Goal: Task Accomplishment & Management: Manage account settings

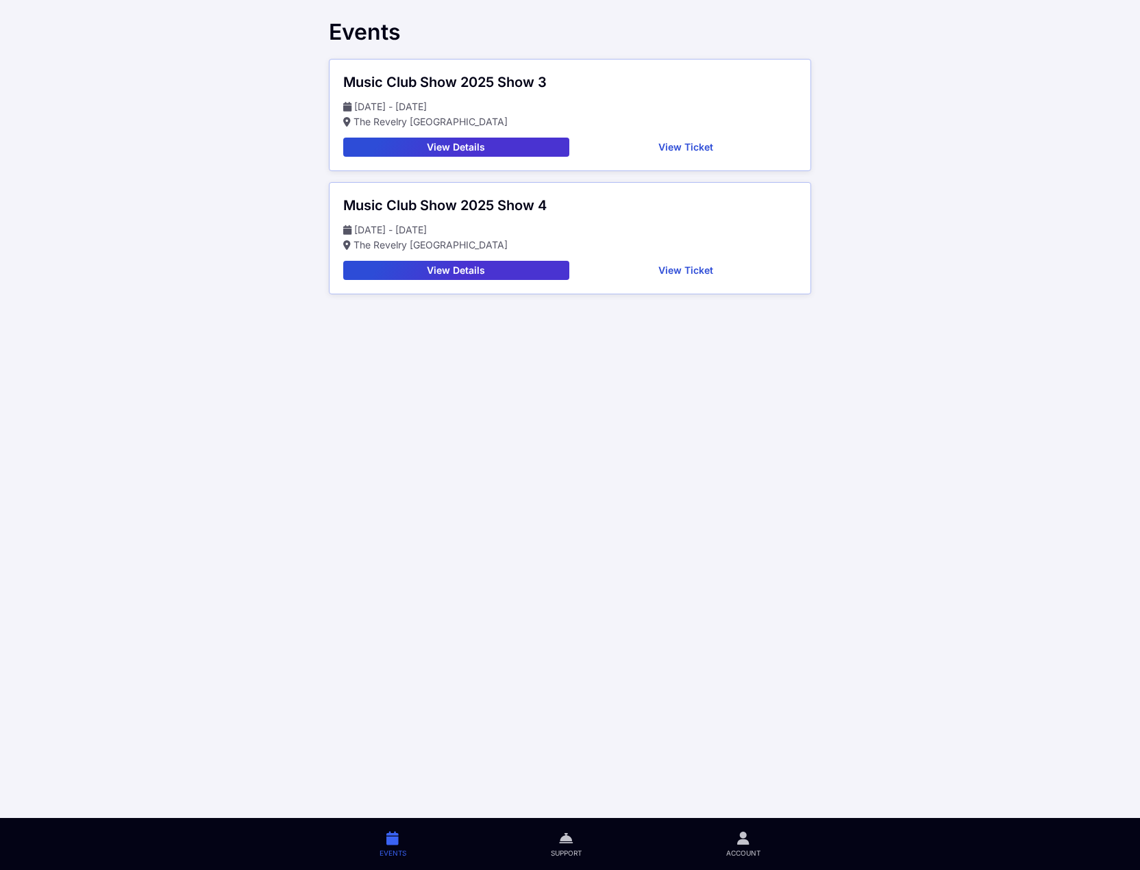
click at [670, 141] on button "View Ticket" at bounding box center [686, 147] width 223 height 19
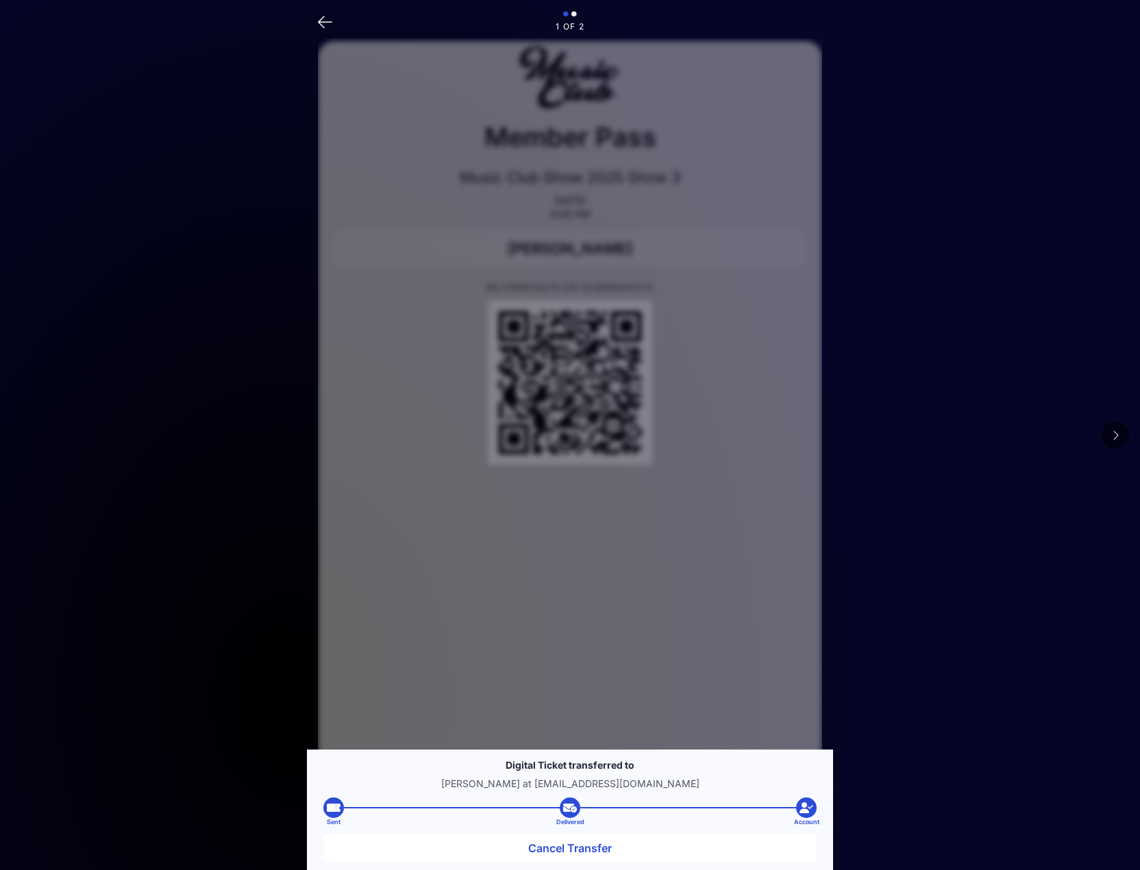
click at [1114, 436] on icon at bounding box center [1114, 435] width 7 height 11
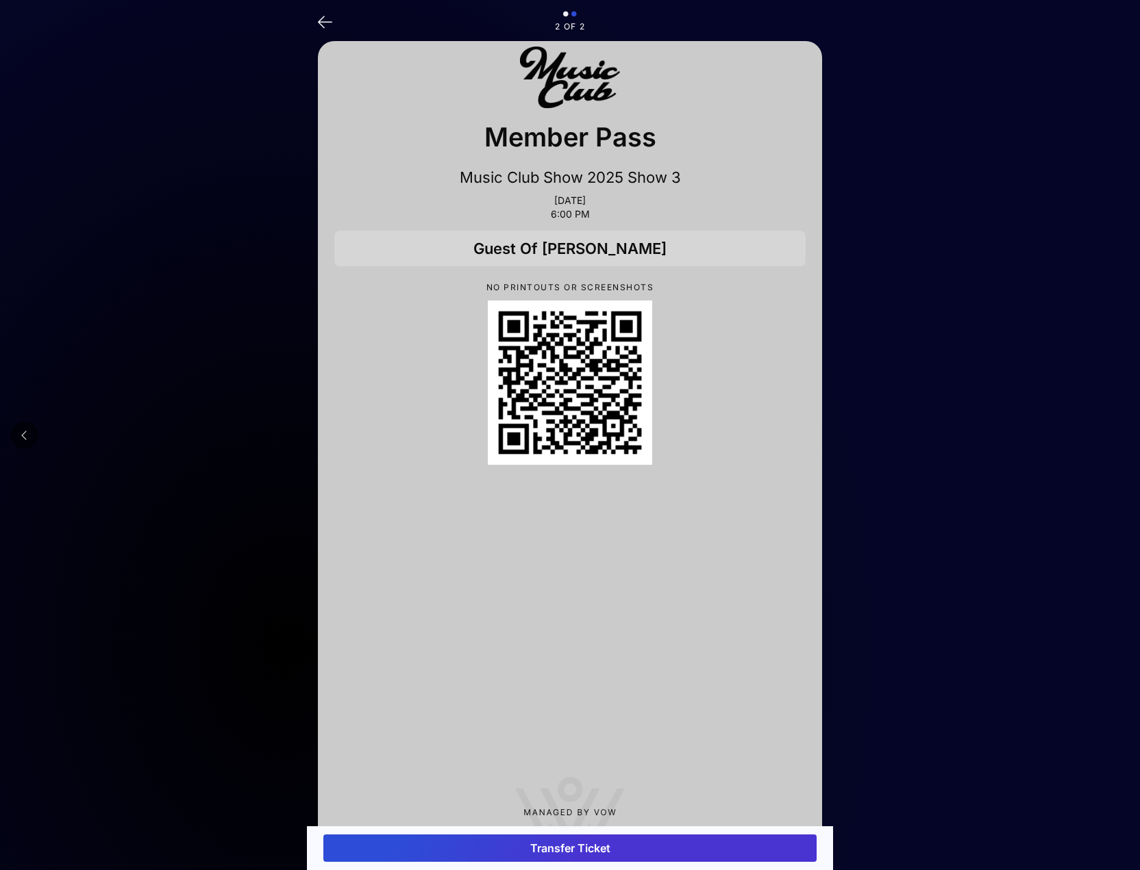
click at [532, 851] on button "Transfer Ticket" at bounding box center [569, 848] width 493 height 27
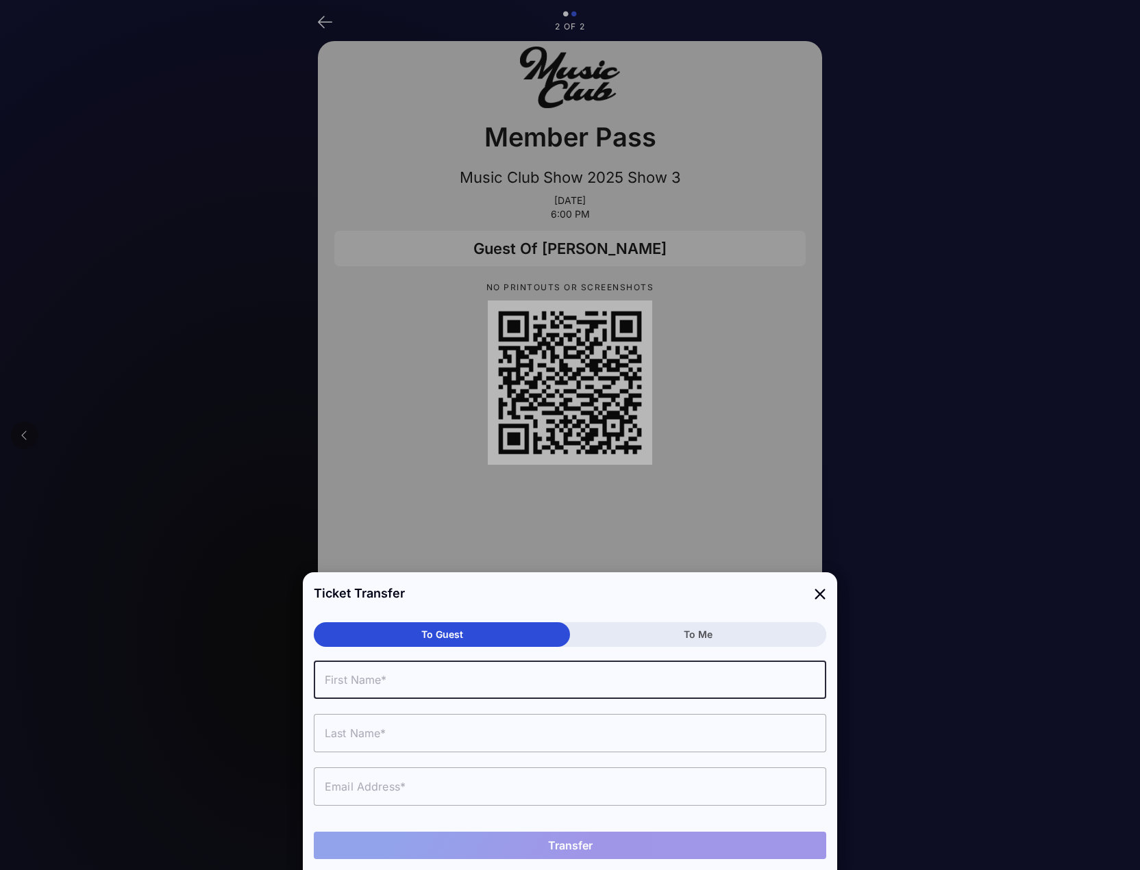
click at [425, 685] on input "text" at bounding box center [570, 680] width 512 height 38
type input "Lee"
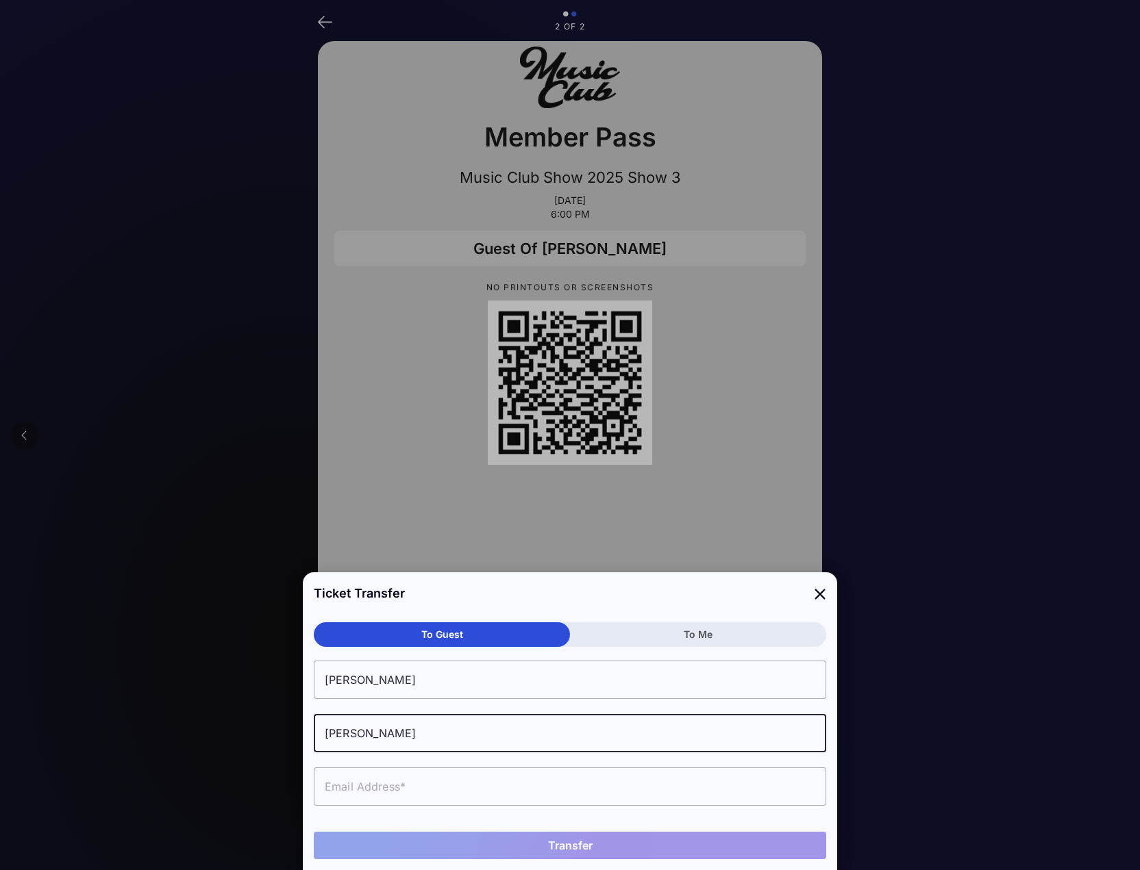
type input "Tupper"
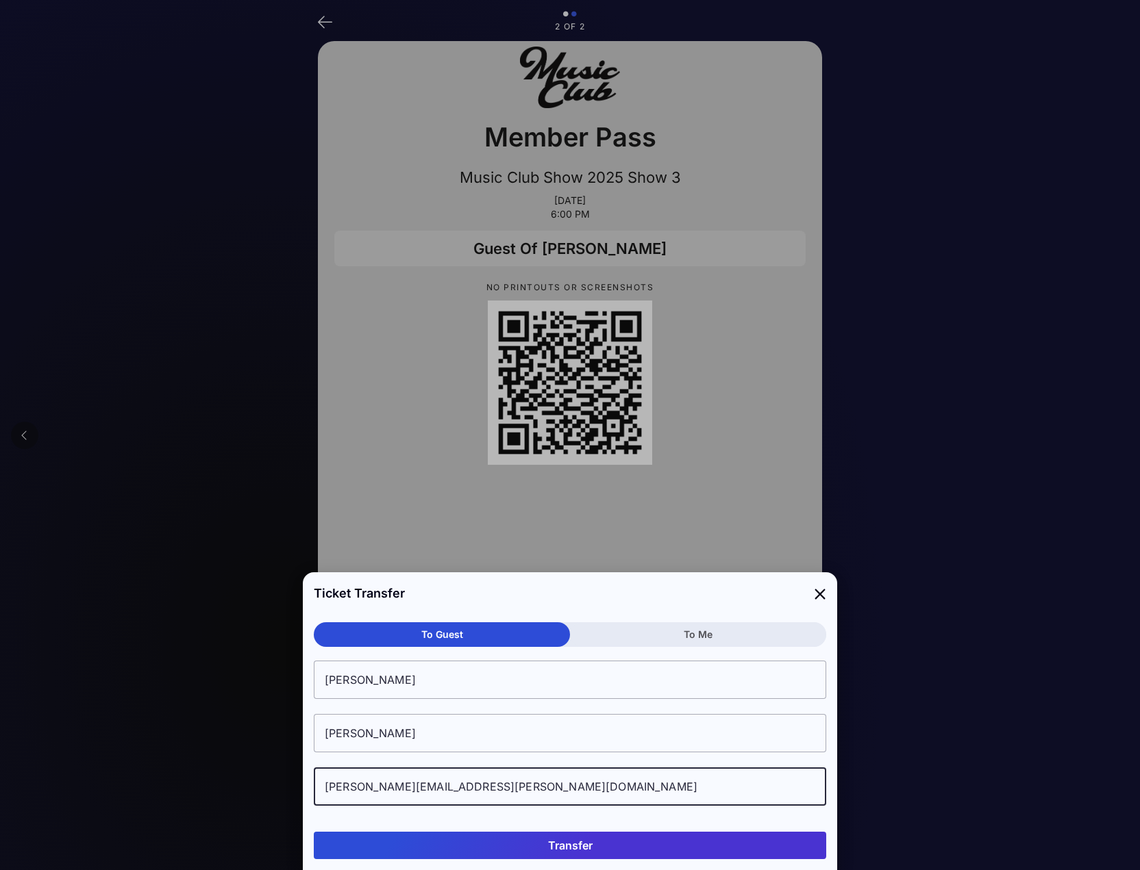
type input "lee.tupper@gmail.com"
click at [546, 842] on button "Transfer" at bounding box center [570, 845] width 512 height 27
drag, startPoint x: 472, startPoint y: 790, endPoint x: 171, endPoint y: 788, distance: 300.7
click at [303, 788] on div "Ticket Transfer To Guest To Me Lee Tupper lee.tupper@gmail.com Transfer" at bounding box center [570, 435] width 534 height 870
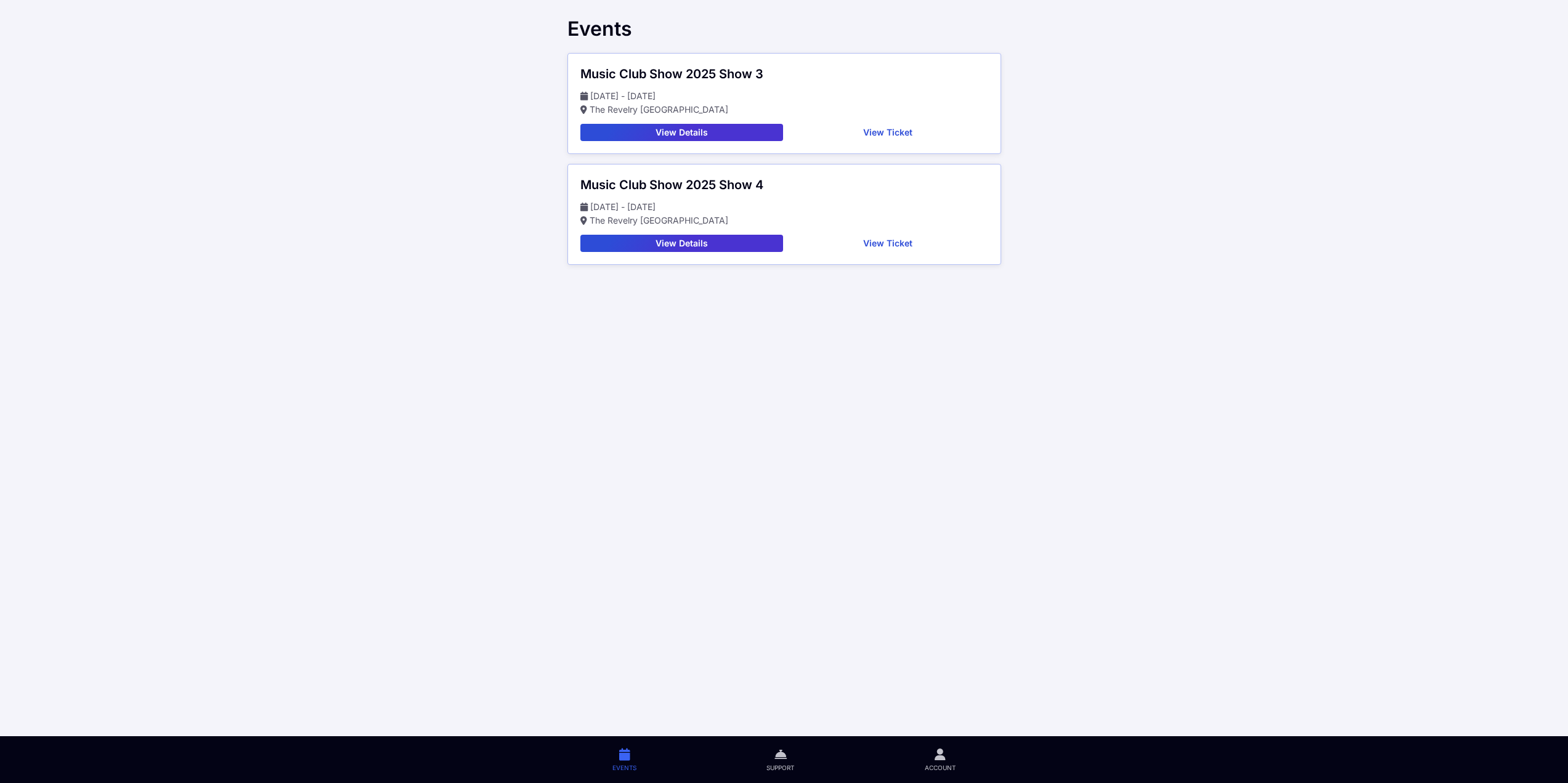
click at [891, 132] on button "View Ticket" at bounding box center [888, 132] width 201 height 17
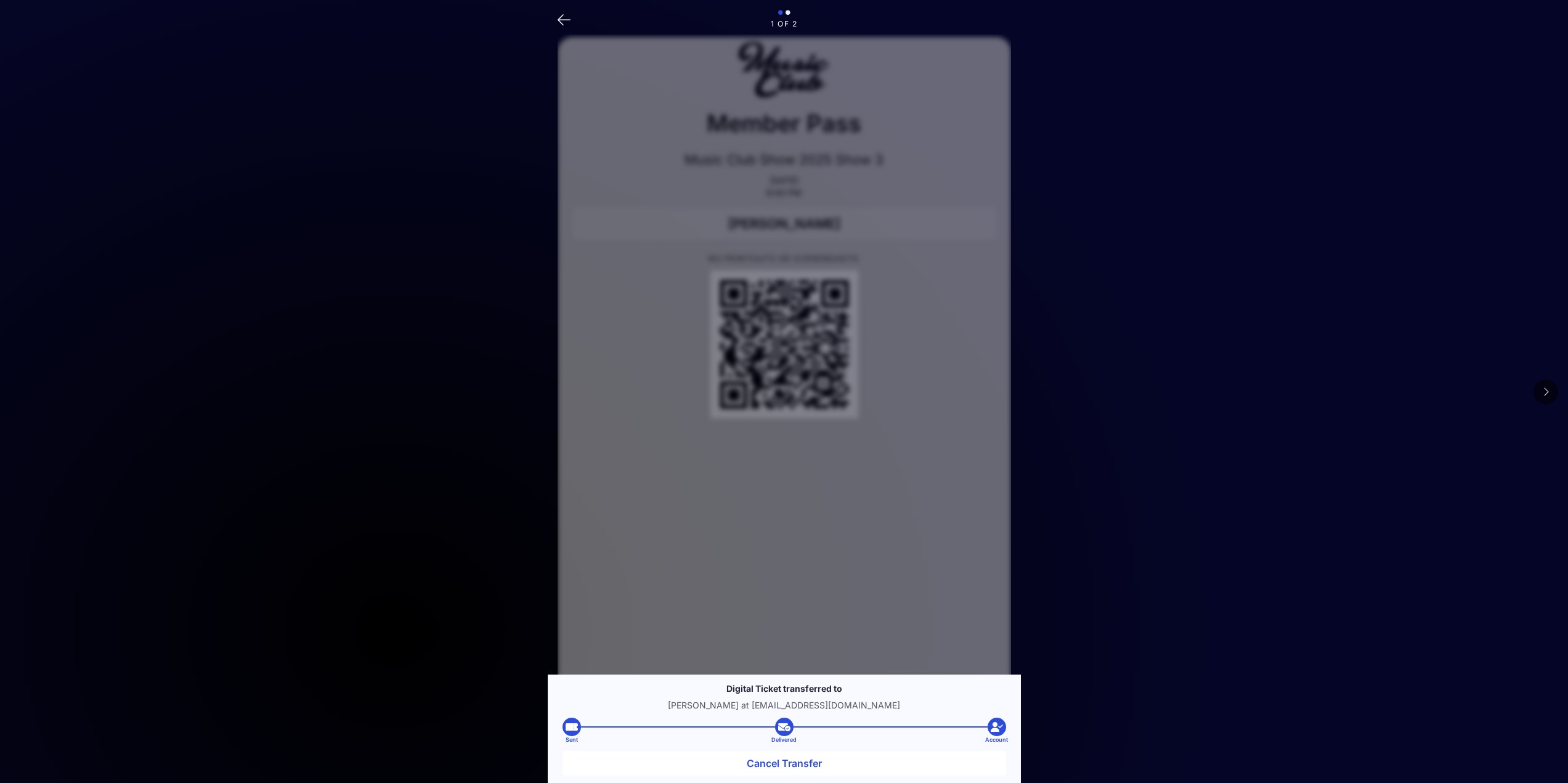
click at [1549, 388] on button at bounding box center [1546, 392] width 24 height 24
click at [1553, 388] on button at bounding box center [1546, 392] width 24 height 24
click at [25, 392] on button at bounding box center [22, 392] width 24 height 24
click at [25, 392] on main "1 of 2 Member Pass Music Club Show 2025 Show 3 Sep 28, 2025 6:00 PM John Hallet…" at bounding box center [784, 443] width 1568 height 886
click at [1555, 395] on button at bounding box center [1546, 392] width 24 height 24
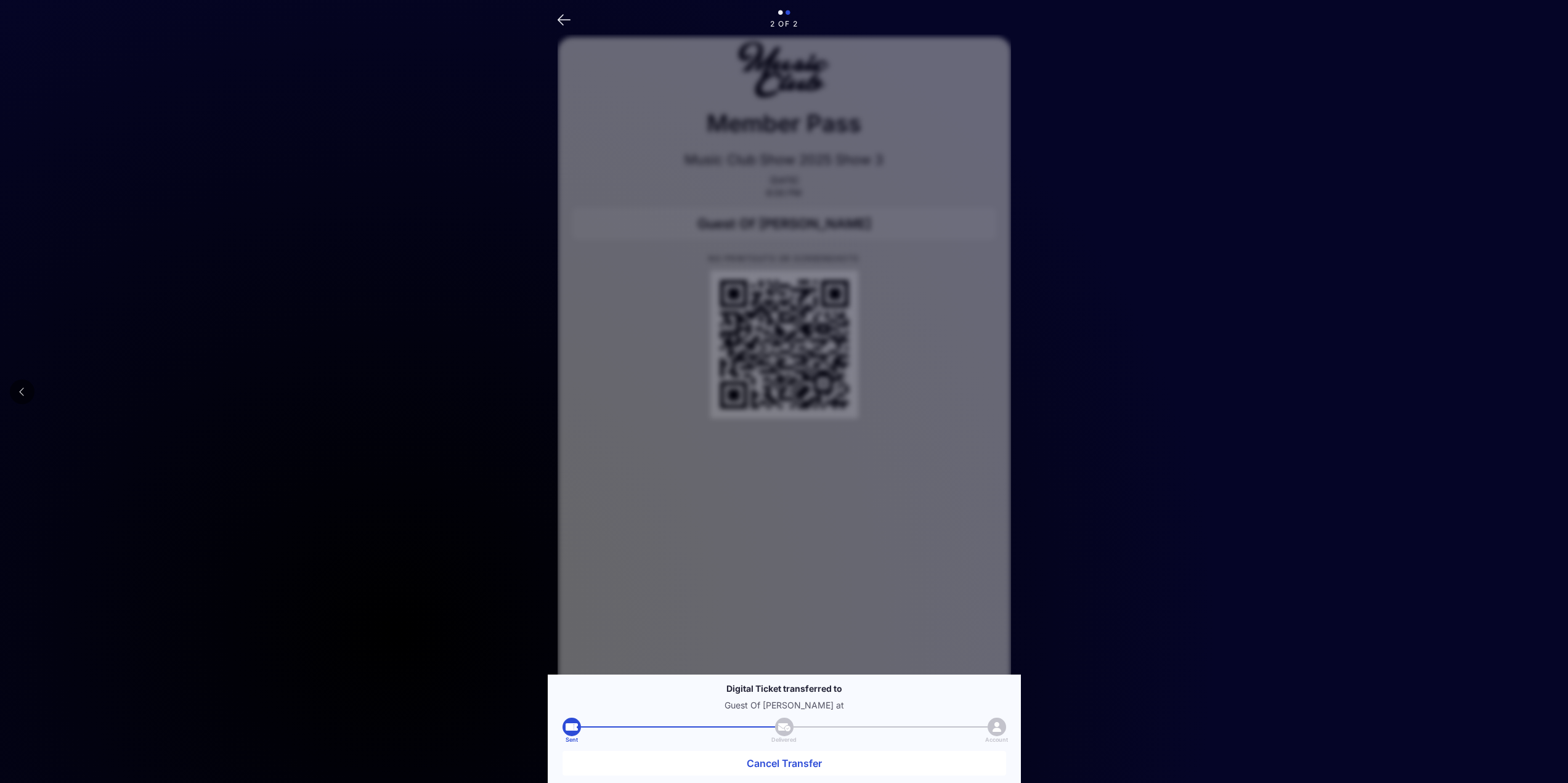
click at [560, 24] on icon at bounding box center [564, 19] width 13 height 18
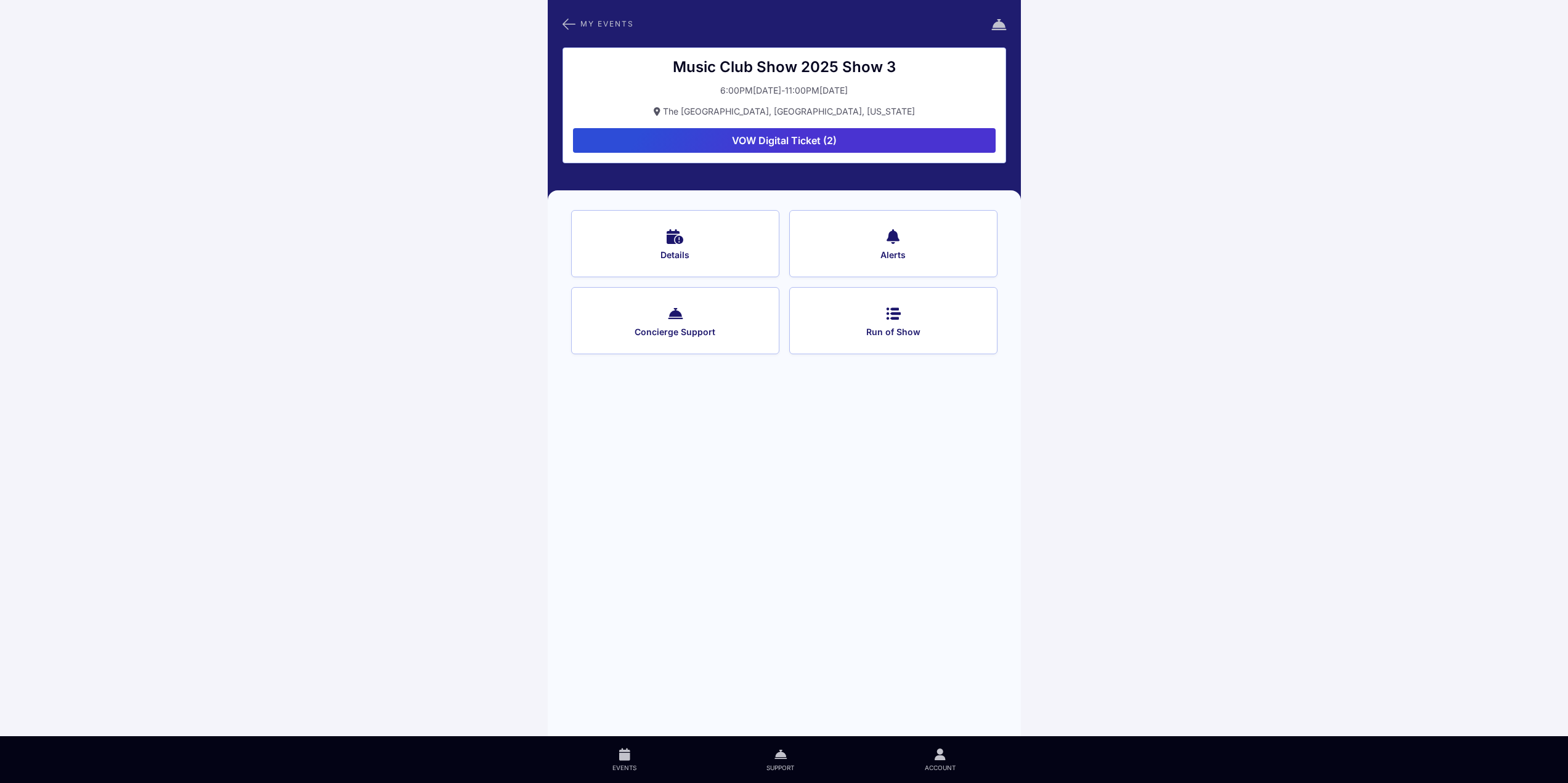
click at [569, 23] on icon at bounding box center [569, 24] width 13 height 16
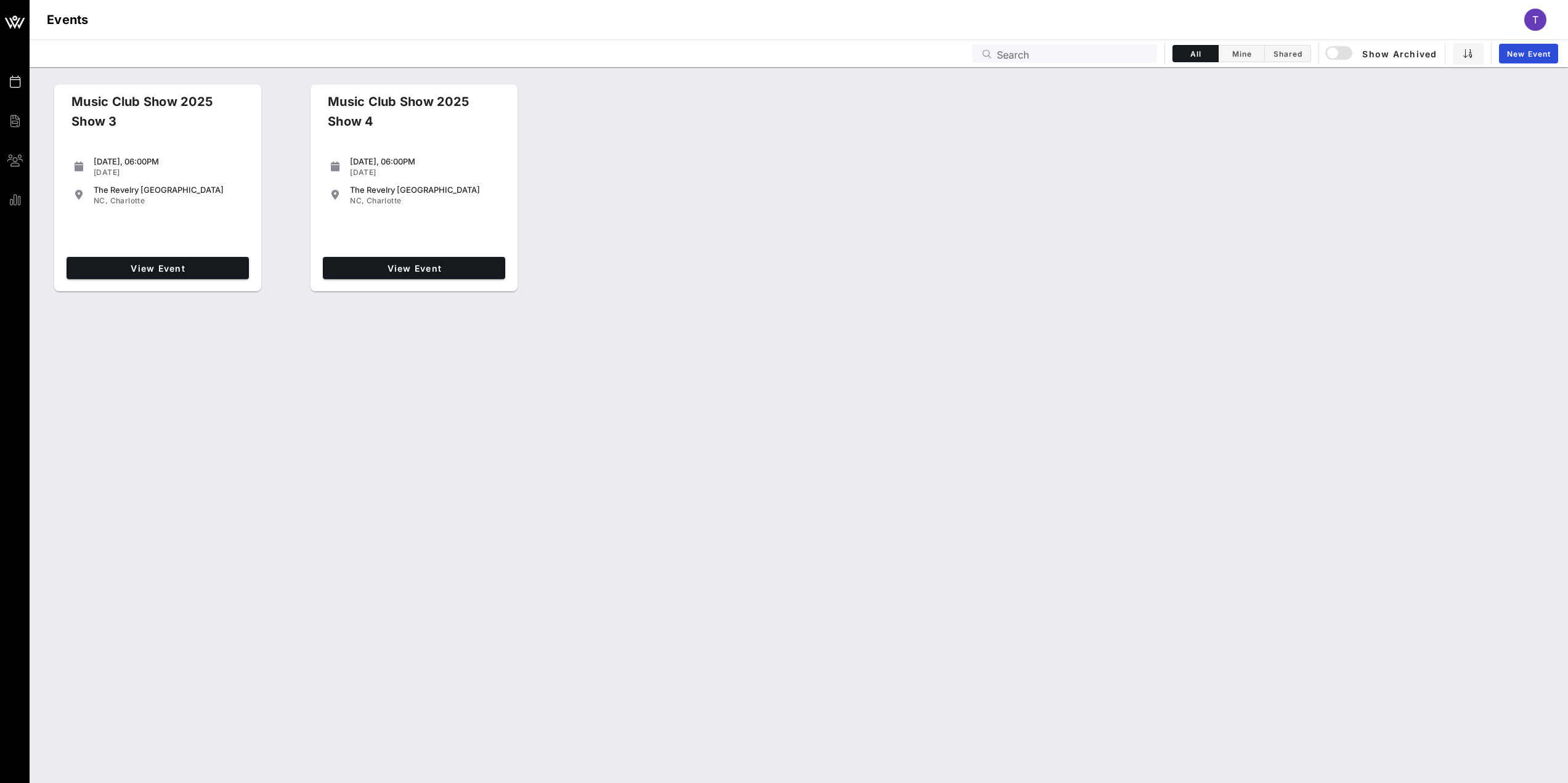
click at [1537, 21] on span "T" at bounding box center [1535, 20] width 6 height 13
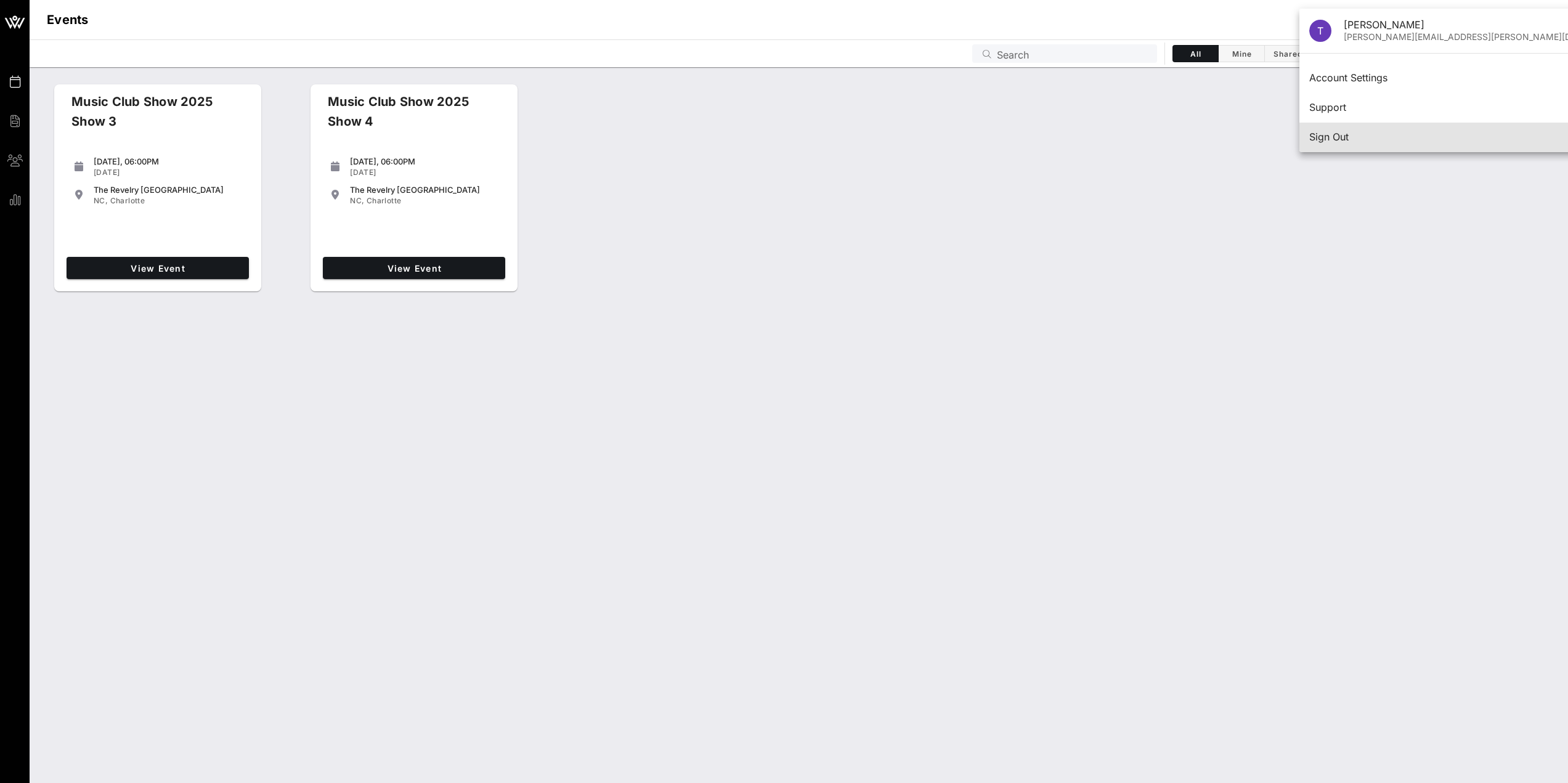
click at [1322, 137] on div "Sign Out" at bounding box center [1471, 137] width 325 height 12
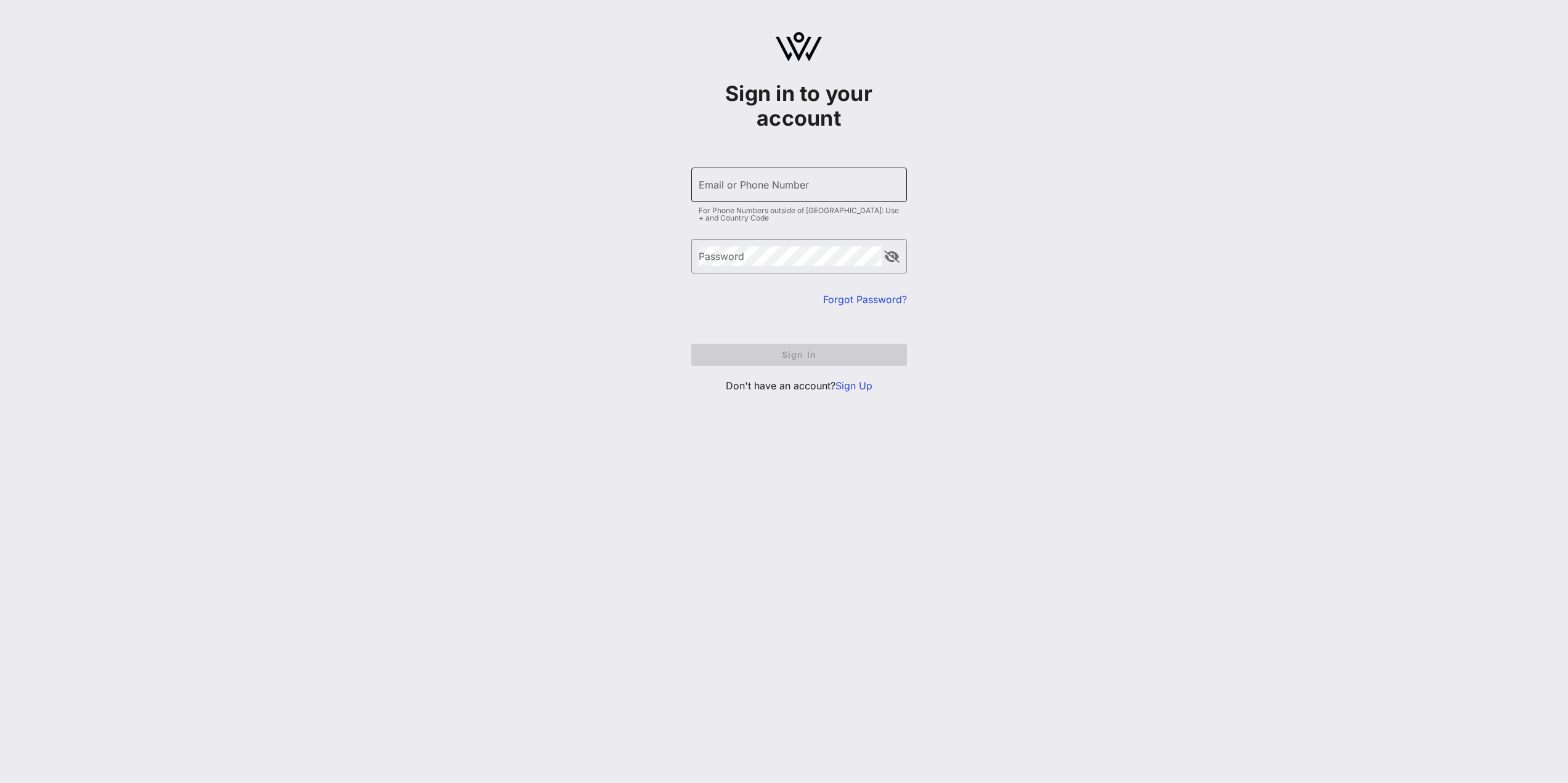
type input "[EMAIL_ADDRESS][DOMAIN_NAME]"
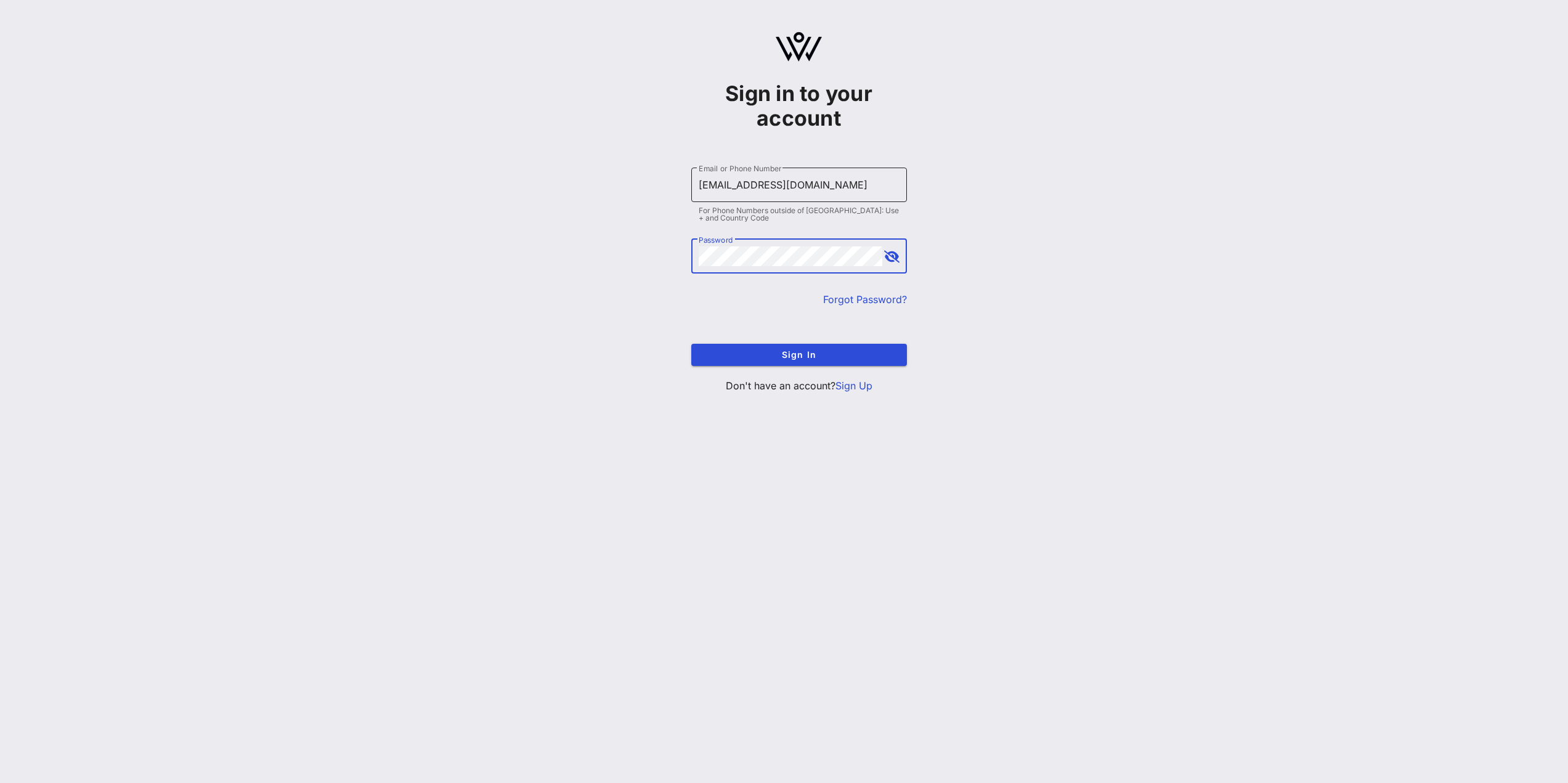
click at [761, 188] on input "[EMAIL_ADDRESS][DOMAIN_NAME]" at bounding box center [799, 184] width 201 height 20
click at [721, 359] on span "Sign In" at bounding box center [799, 355] width 196 height 11
